Goal: Find specific page/section: Find specific page/section

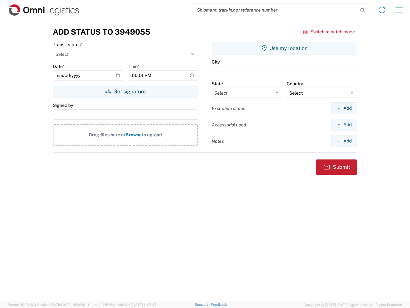
click at [275, 10] on input "search" at bounding box center [275, 10] width 166 height 12
click at [363, 10] on icon at bounding box center [362, 10] width 9 height 9
click at [382, 10] on icon at bounding box center [382, 10] width 10 height 10
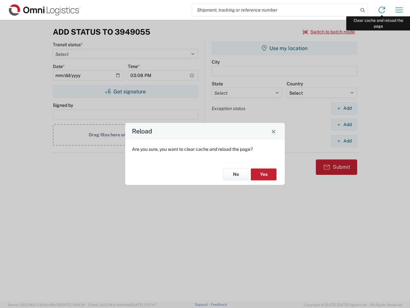
click at [400, 10] on div "Reload Are you sure, you want to clear cache and reload the page? No Yes" at bounding box center [205, 154] width 410 height 308
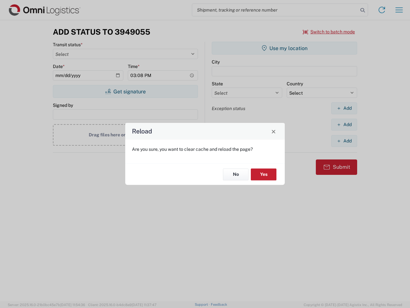
click at [329, 32] on div "Reload Are you sure, you want to clear cache and reload the page? No Yes" at bounding box center [205, 154] width 410 height 308
click at [125, 91] on div "Reload Are you sure, you want to clear cache and reload the page? No Yes" at bounding box center [205, 154] width 410 height 308
click at [285, 48] on div "Reload Are you sure, you want to clear cache and reload the page? No Yes" at bounding box center [205, 154] width 410 height 308
click at [344, 108] on div "Reload Are you sure, you want to clear cache and reload the page? No Yes" at bounding box center [205, 154] width 410 height 308
click at [344, 124] on div "Reload Are you sure, you want to clear cache and reload the page? No Yes" at bounding box center [205, 154] width 410 height 308
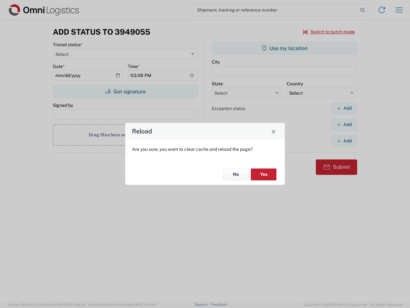
click at [344, 141] on div "Reload Are you sure, you want to clear cache and reload the page? No Yes" at bounding box center [205, 154] width 410 height 308
